Goal: Task Accomplishment & Management: Manage account settings

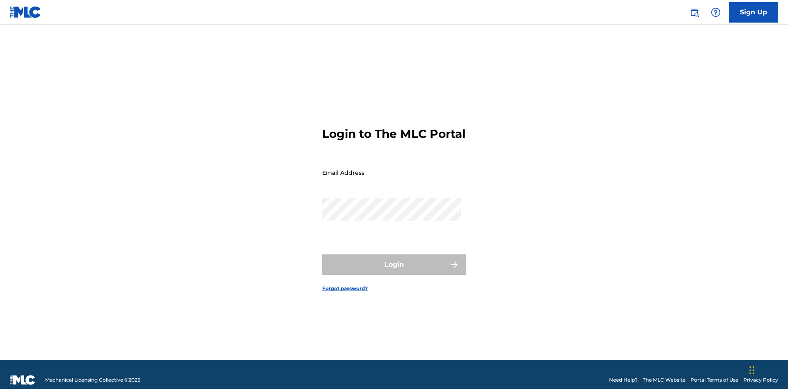
scroll to position [11, 0]
click at [391, 169] on input "Email Address" at bounding box center [391, 172] width 139 height 23
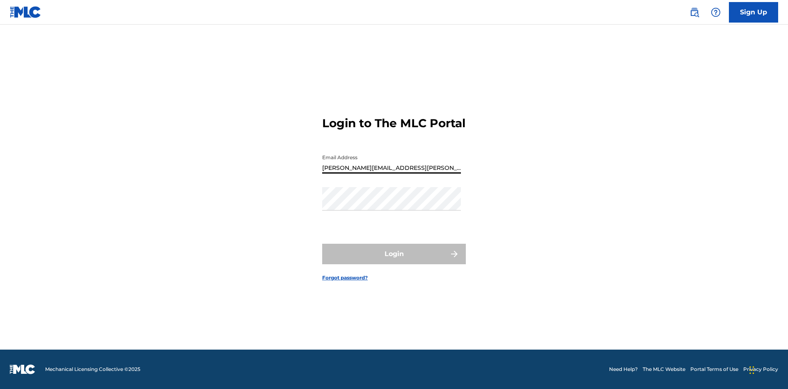
type input "Krystal.Ribble@themlc.com"
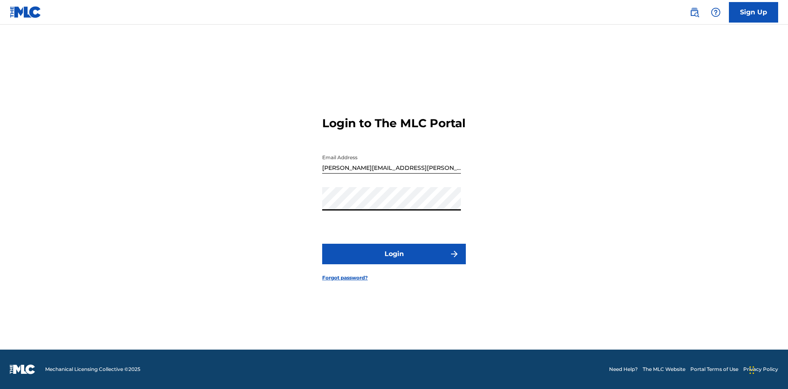
click at [394, 261] on button "Login" at bounding box center [394, 254] width 144 height 21
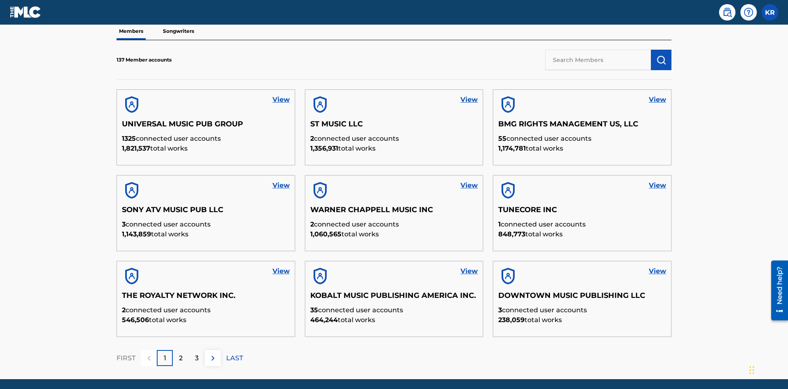
click at [598, 59] on input "text" at bounding box center [598, 60] width 106 height 21
type input "King McTesterson"
click at [661, 55] on img "submit" at bounding box center [661, 60] width 10 height 10
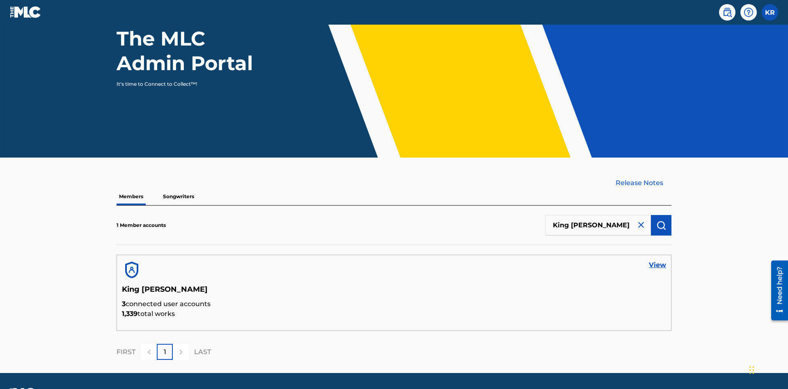
click at [657, 260] on link "View" at bounding box center [657, 265] width 17 height 10
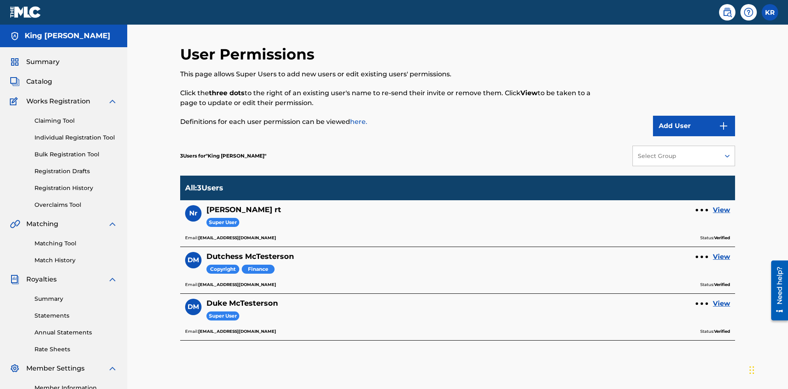
click at [721, 252] on link "View" at bounding box center [721, 257] width 17 height 10
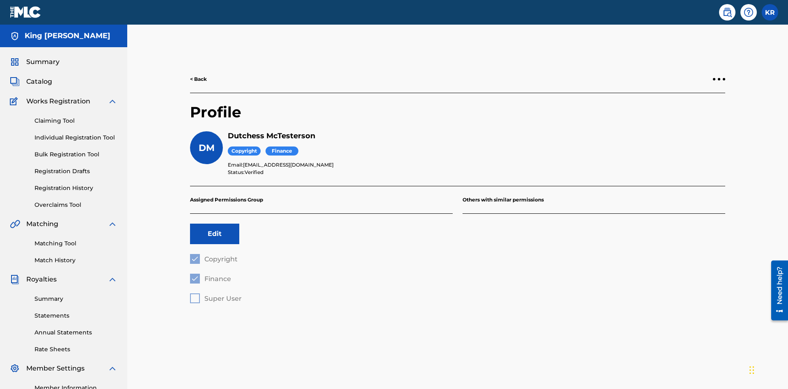
click at [215, 224] on button "Edit" at bounding box center [214, 234] width 49 height 21
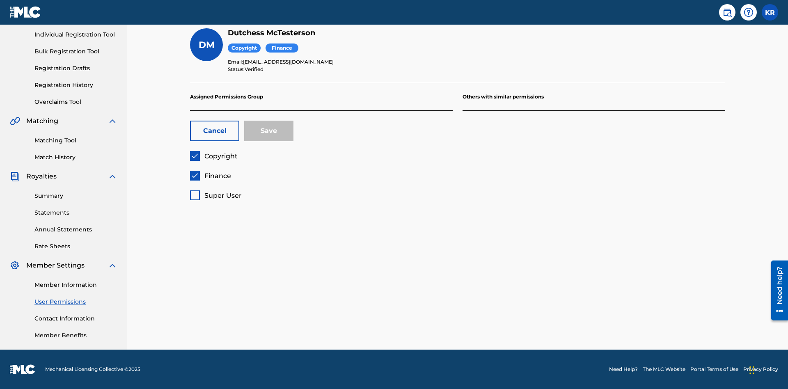
click at [213, 156] on span "Copyright" at bounding box center [220, 156] width 33 height 8
click at [210, 176] on span "Finance" at bounding box center [217, 176] width 27 height 8
click at [215, 195] on span "Super User" at bounding box center [222, 196] width 37 height 8
